Goal: Information Seeking & Learning: Learn about a topic

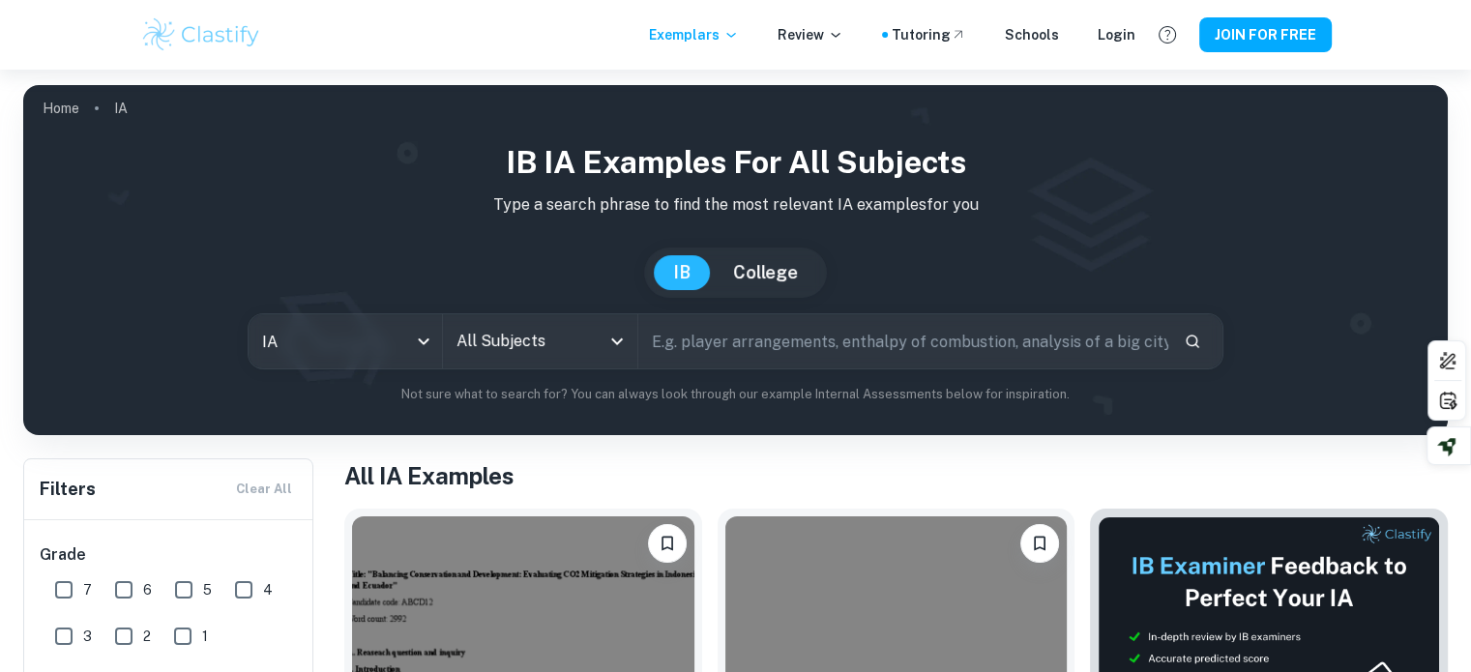
click at [787, 353] on input "text" at bounding box center [903, 341] width 530 height 54
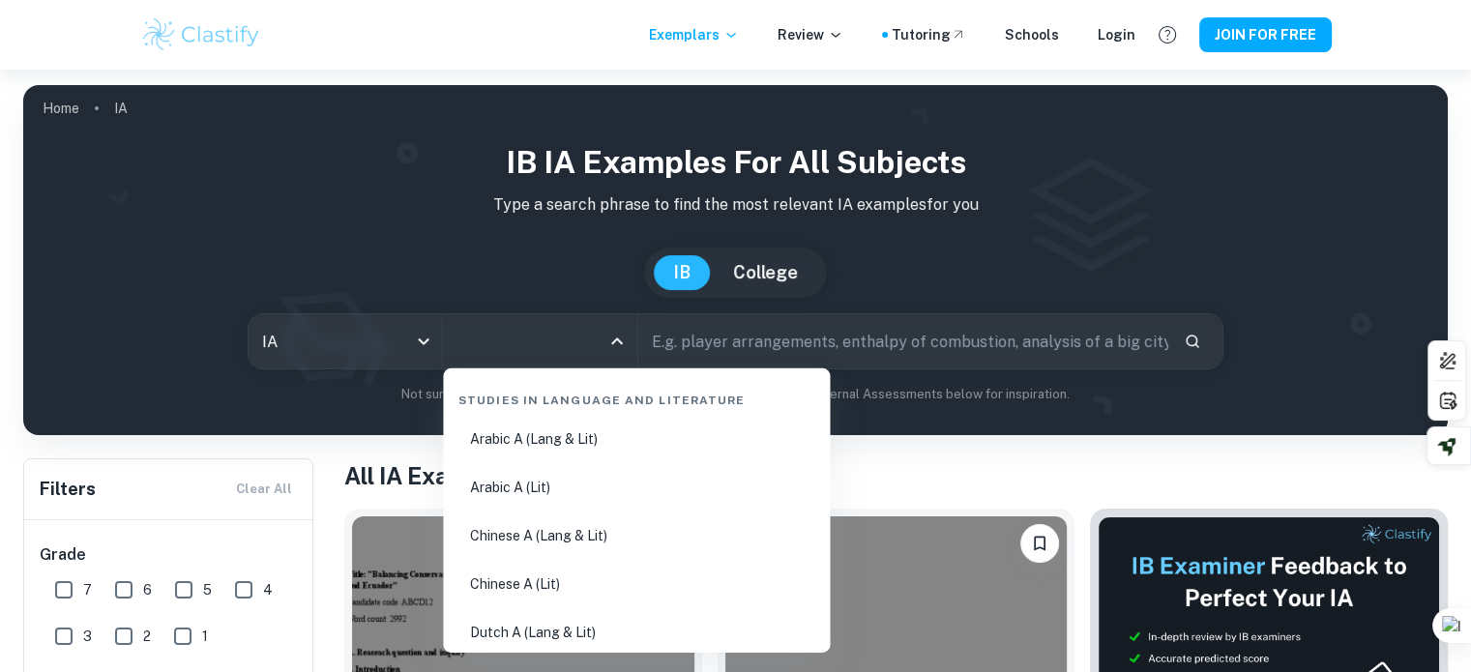
click at [598, 343] on input "All Subjects" at bounding box center [525, 341] width 147 height 37
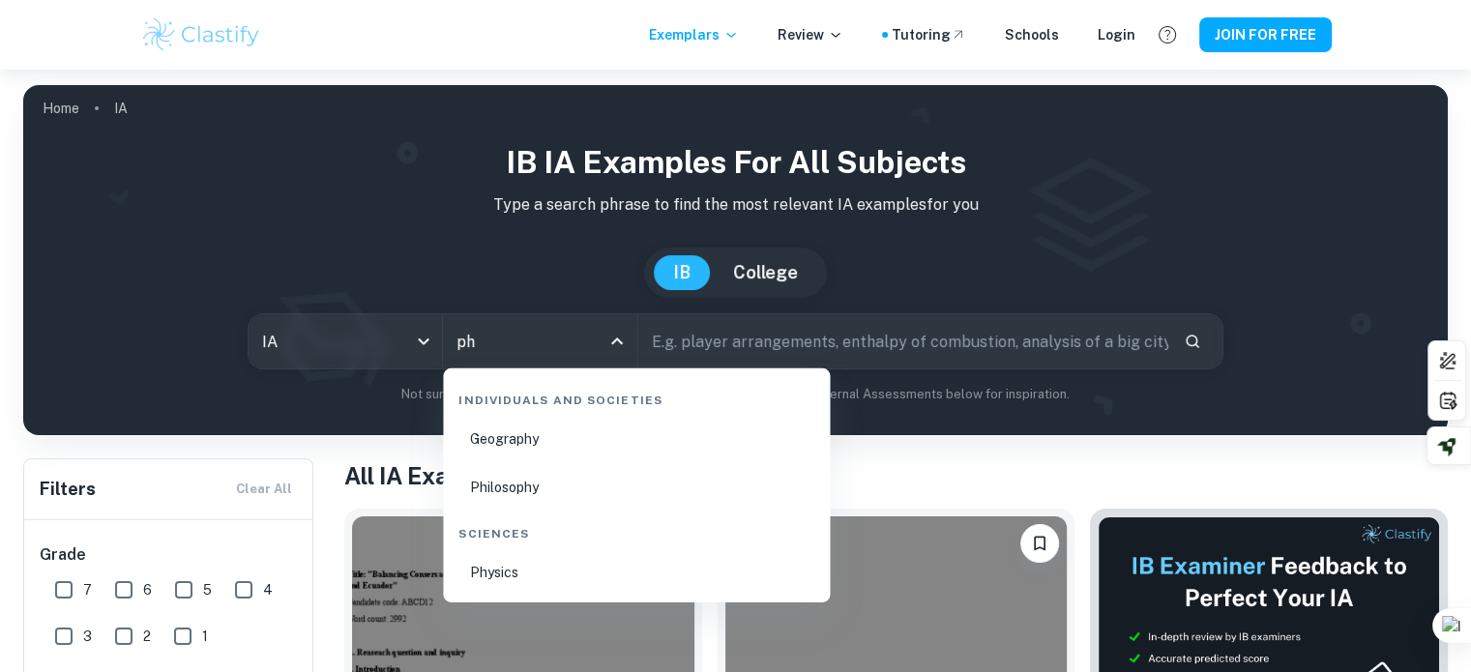
type input "phy"
click at [494, 557] on li "Physics" at bounding box center [636, 572] width 371 height 44
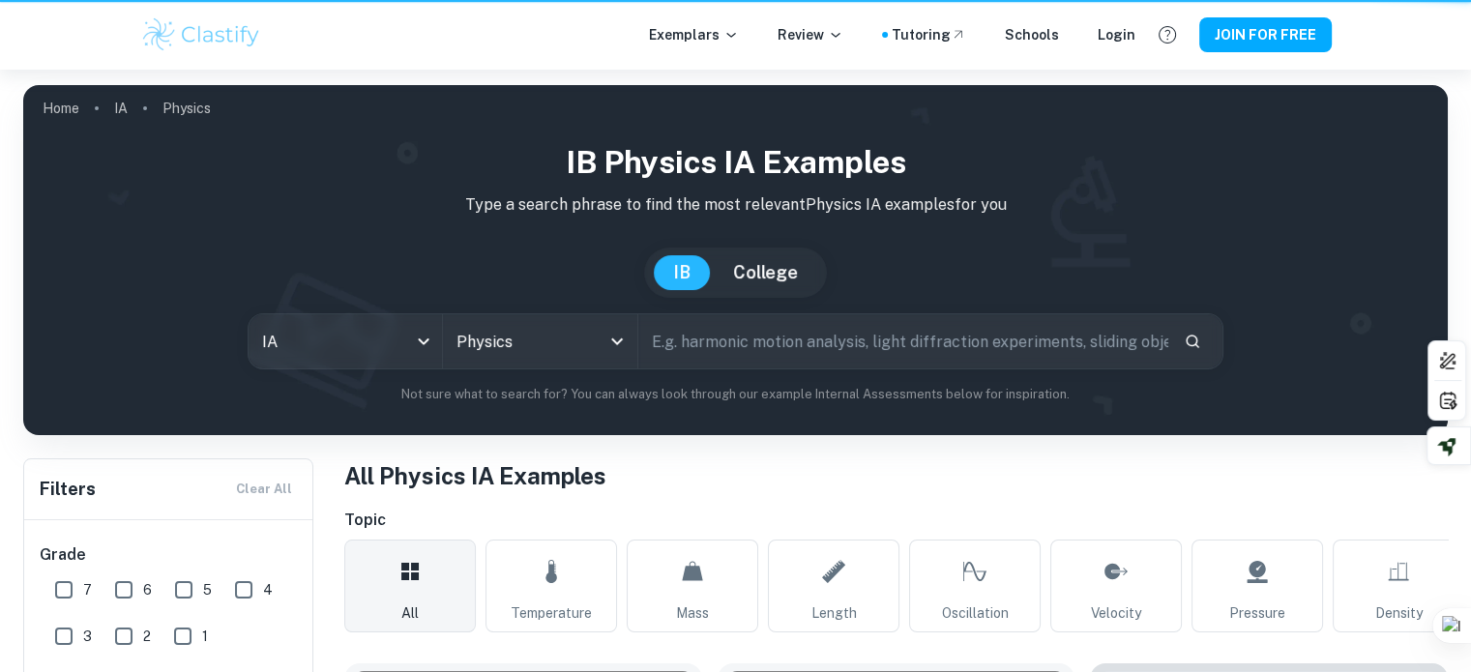
click at [806, 333] on input "text" at bounding box center [903, 341] width 530 height 54
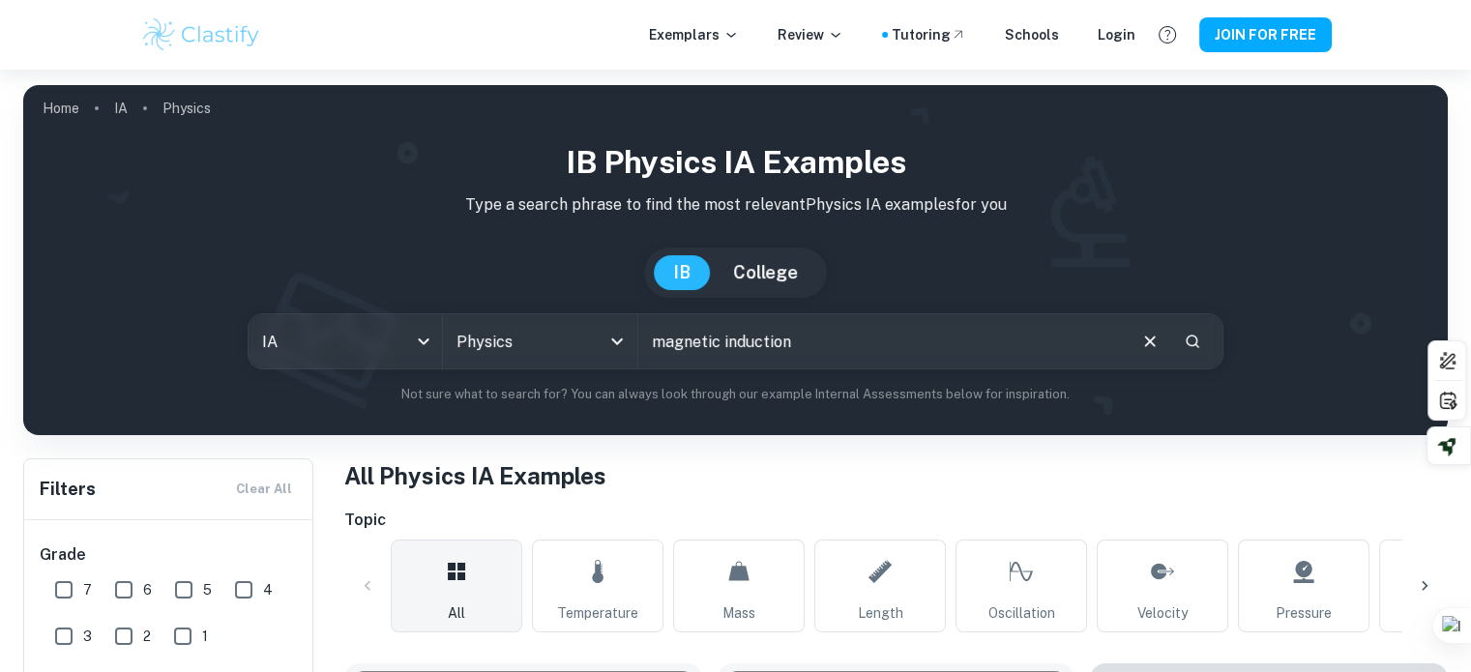
type input "magnetic induction"
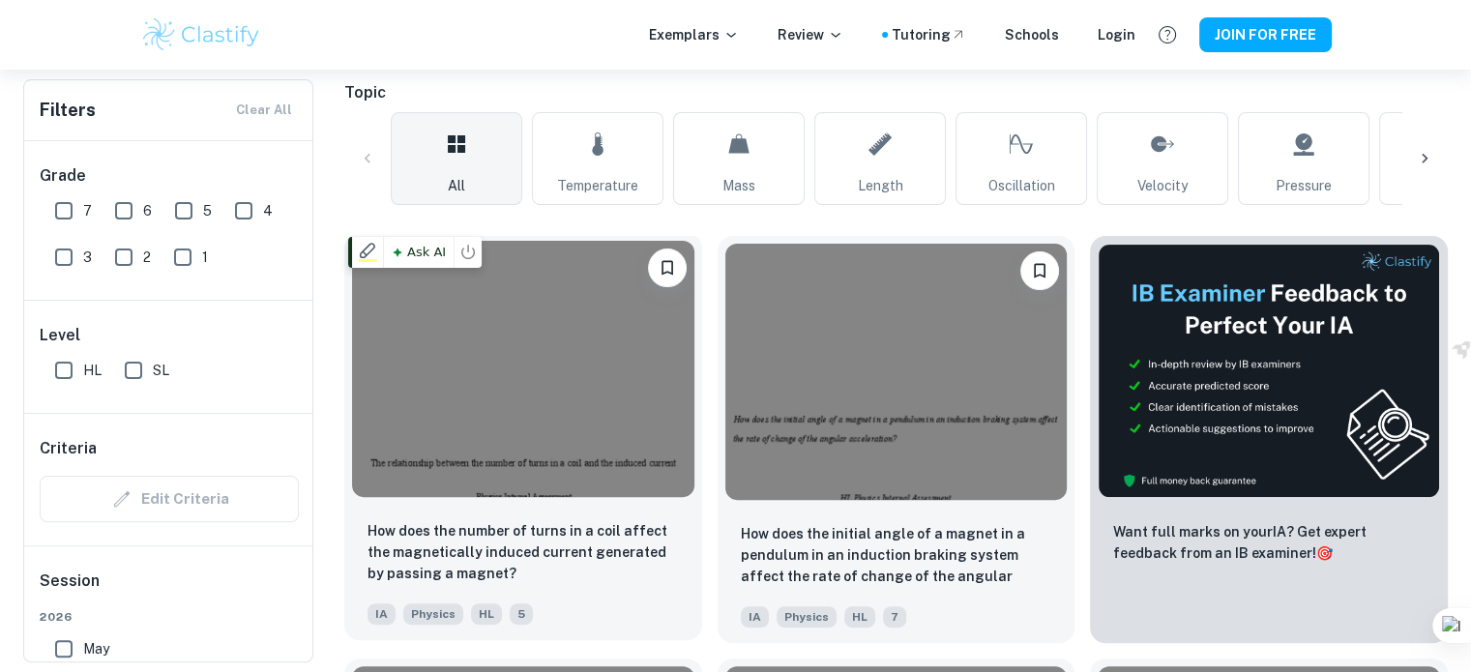
scroll to position [428, 0]
click at [554, 386] on img at bounding box center [523, 368] width 342 height 256
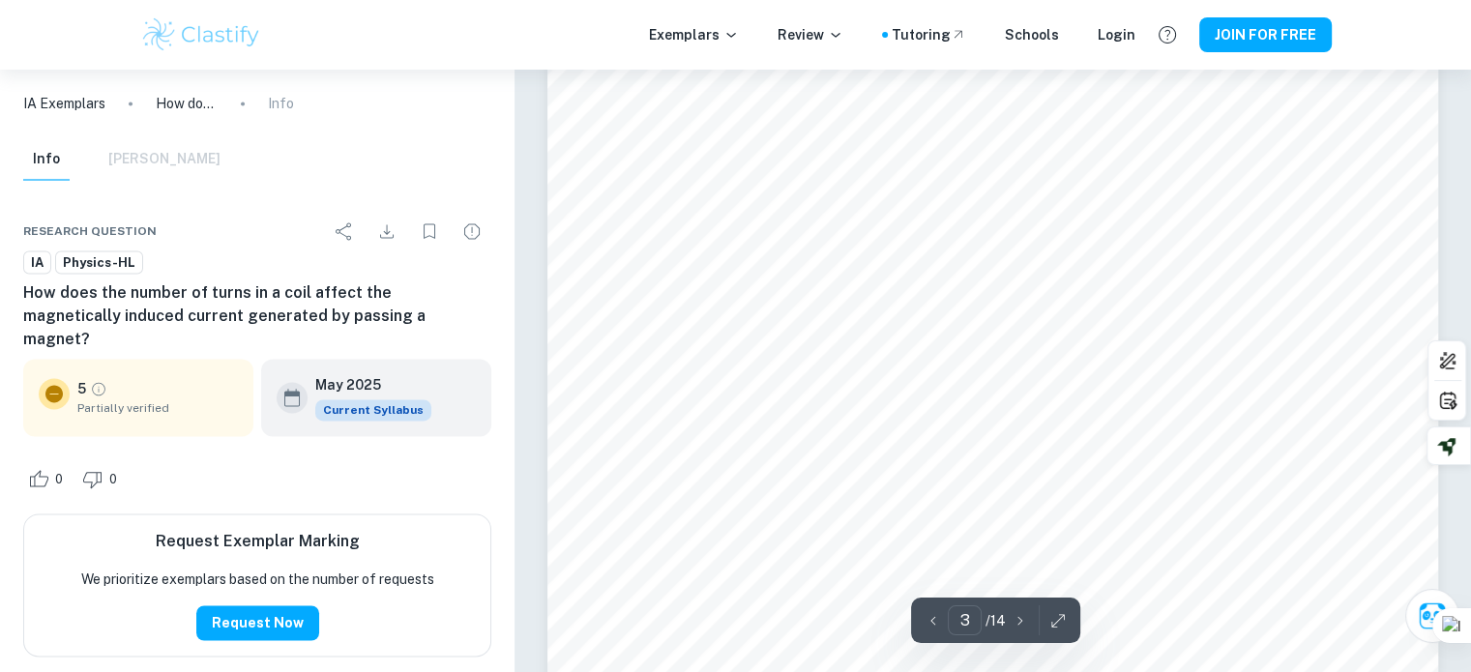
scroll to position [2966, 0]
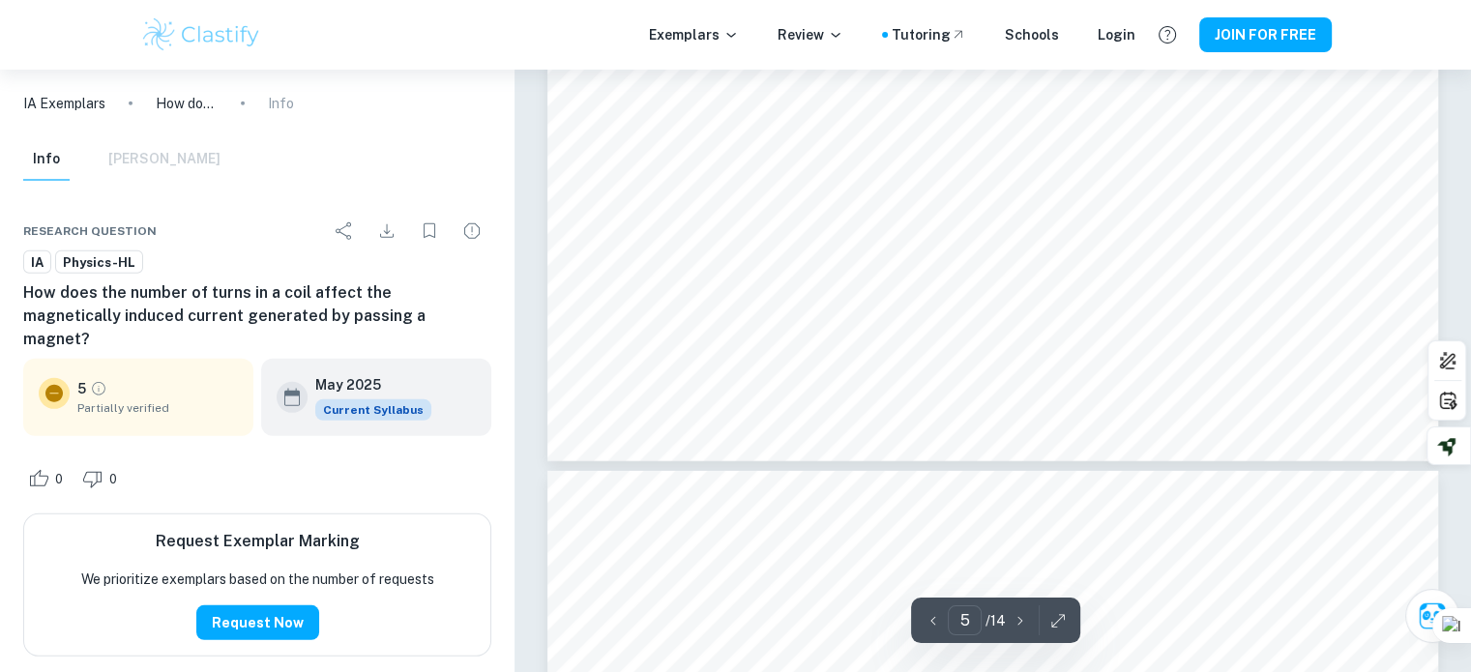
type input "6"
